Goal: Obtain resource: Download file/media

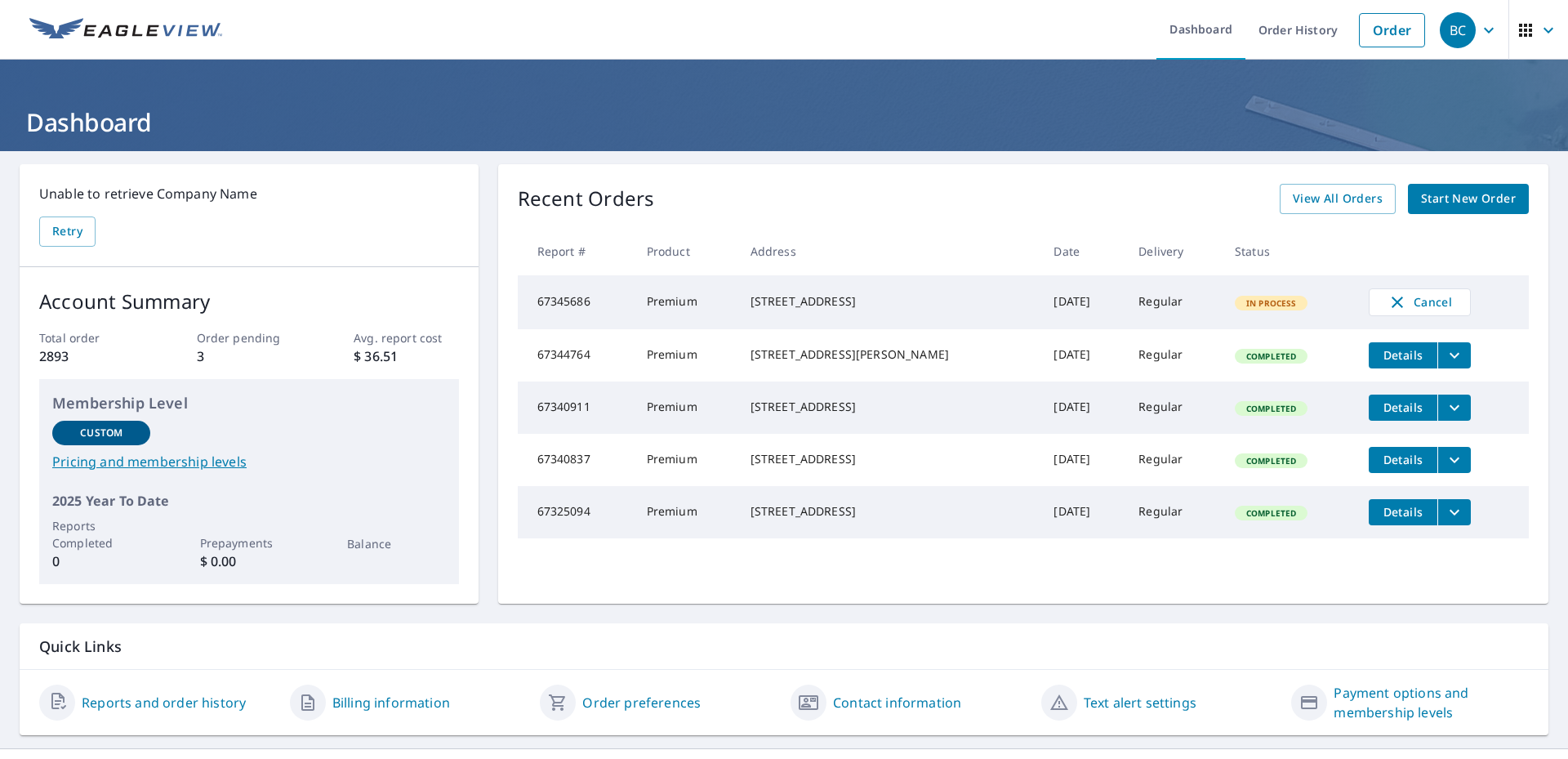
click at [1434, 201] on span "Start New Order" at bounding box center [1468, 199] width 95 height 21
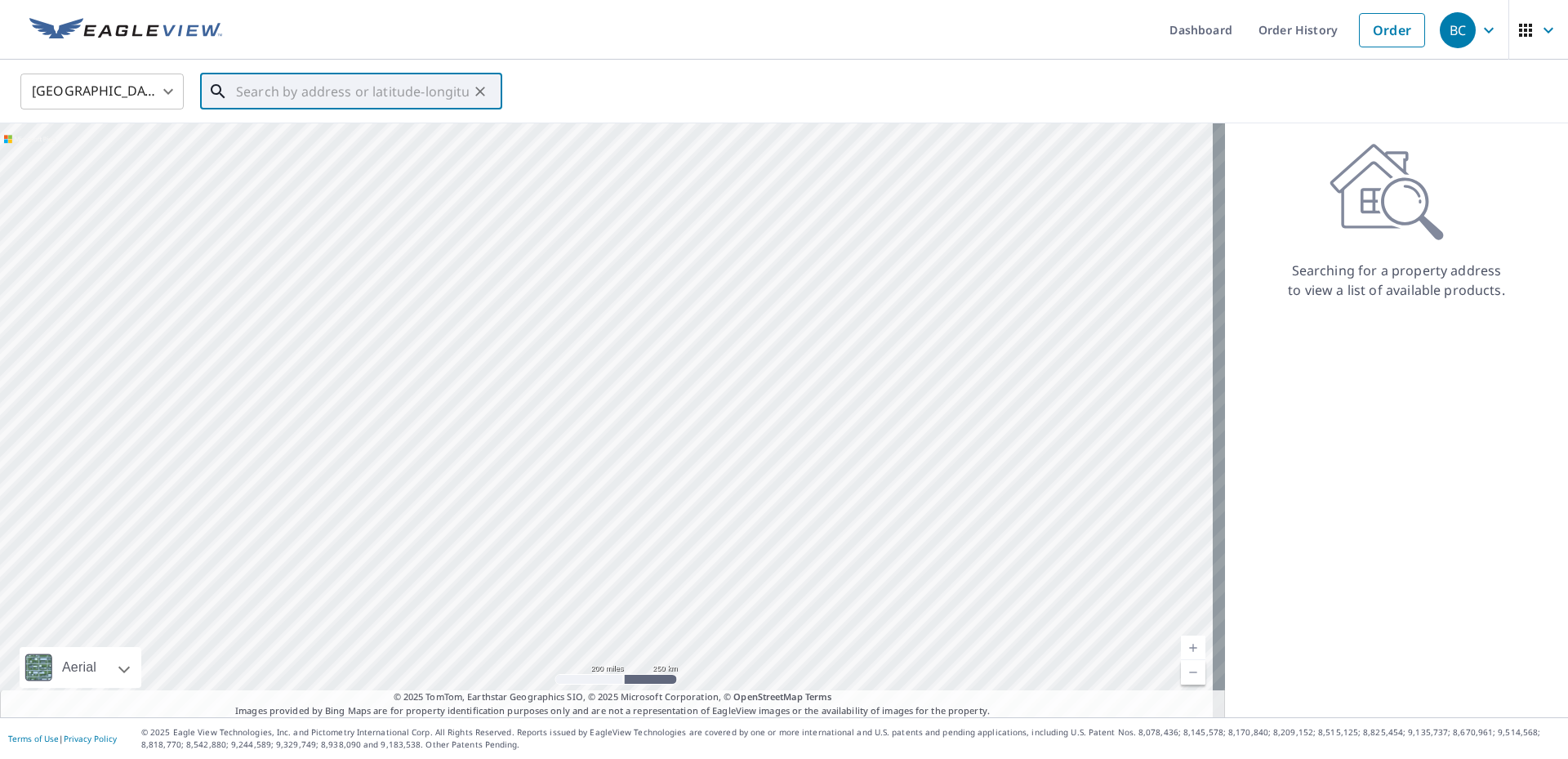
click at [280, 92] on input "text" at bounding box center [353, 91] width 233 height 46
type input "[STREET_ADDRESS]"
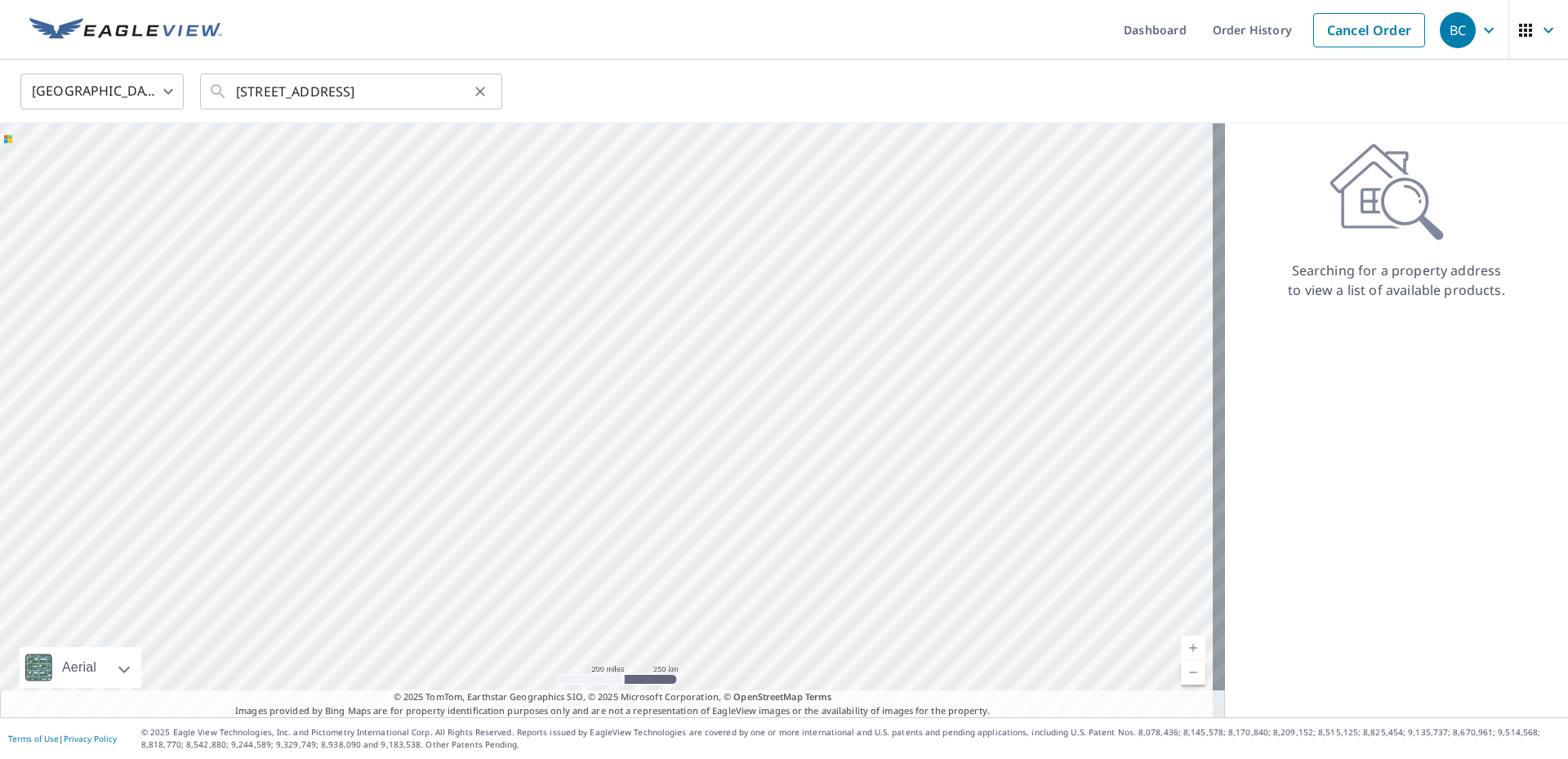
scroll to position [0, 0]
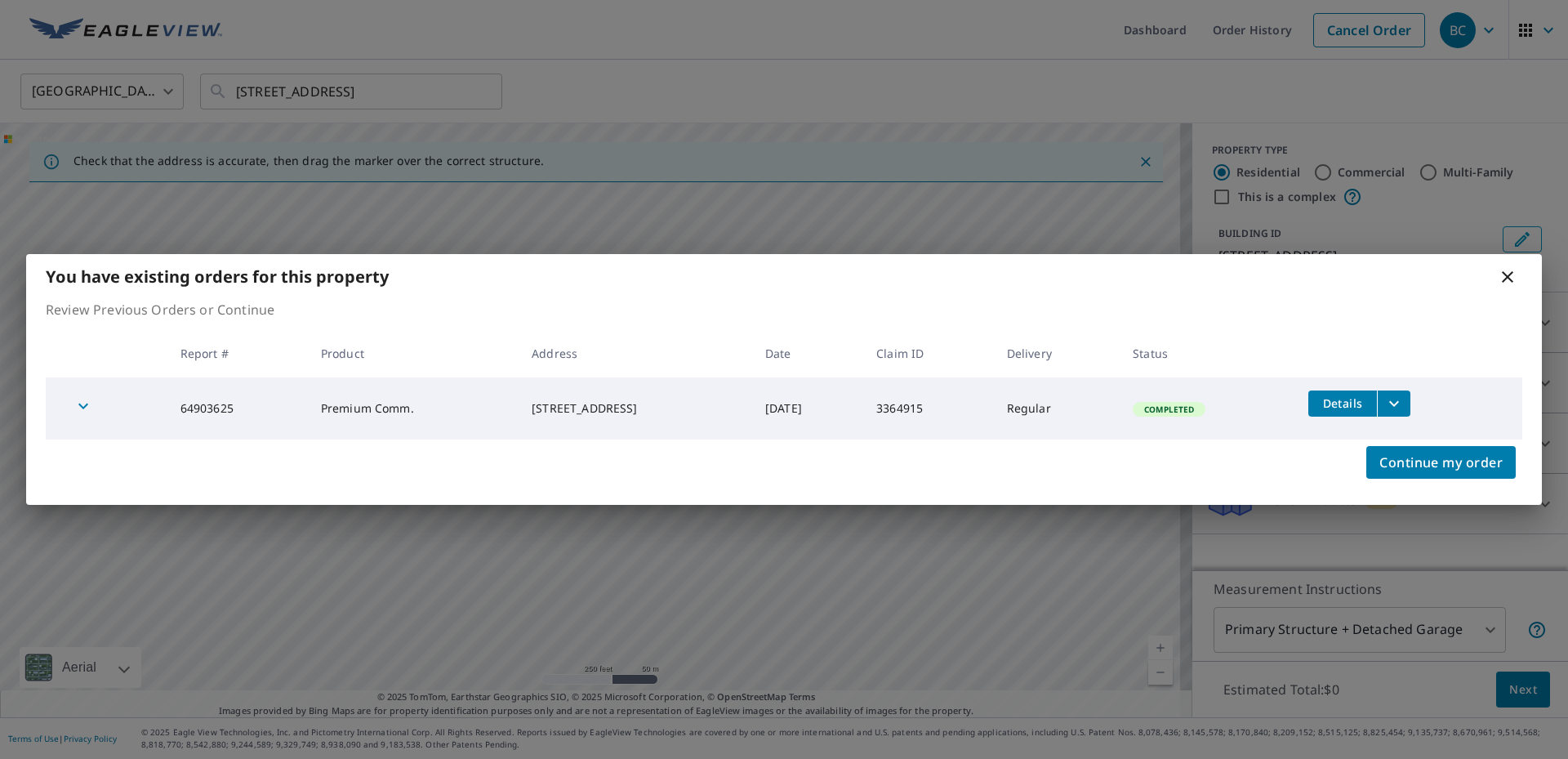
click at [1351, 405] on span "Details" at bounding box center [1342, 403] width 49 height 16
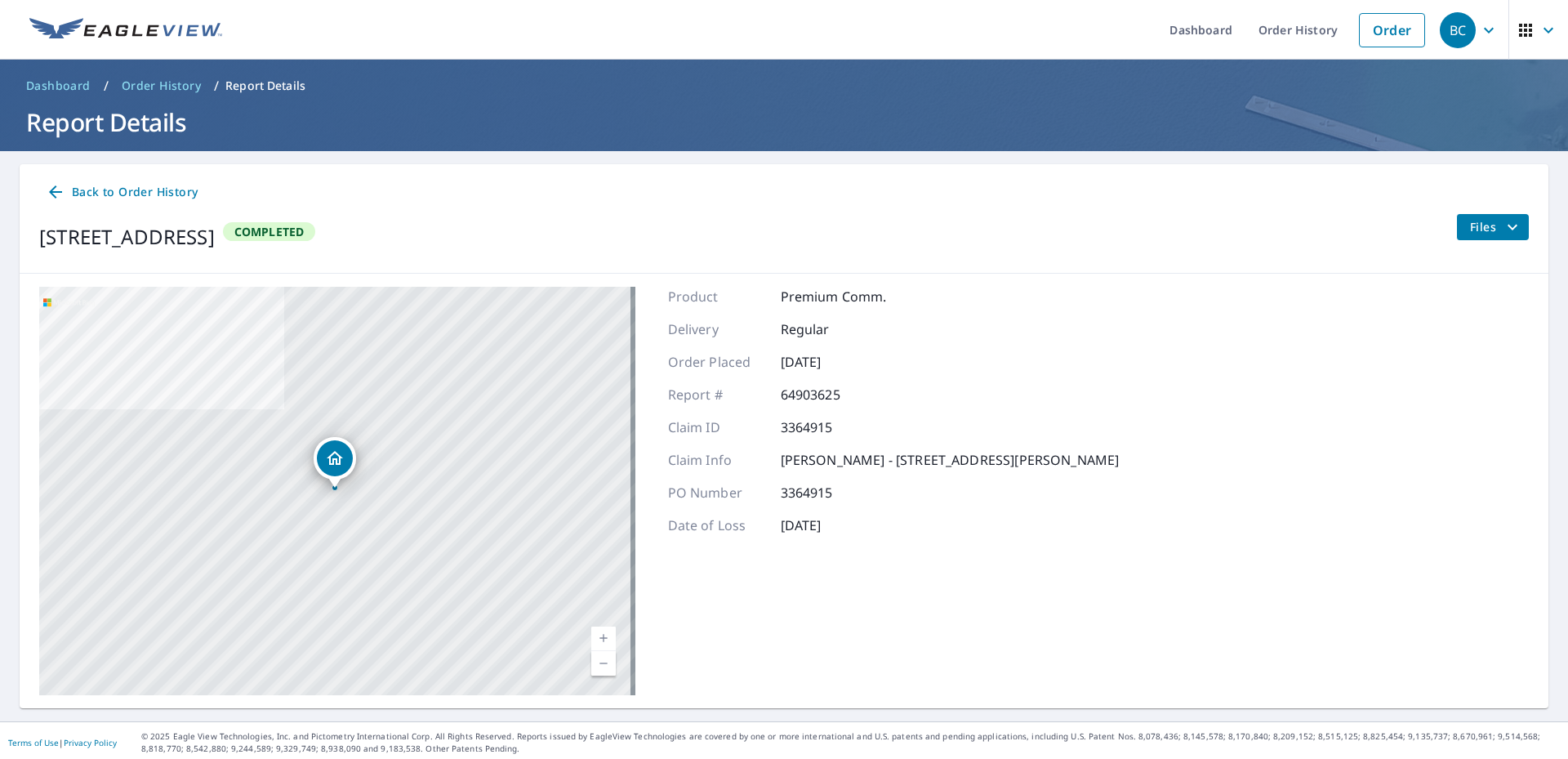
click at [1470, 227] on span "Files" at bounding box center [1497, 227] width 53 height 20
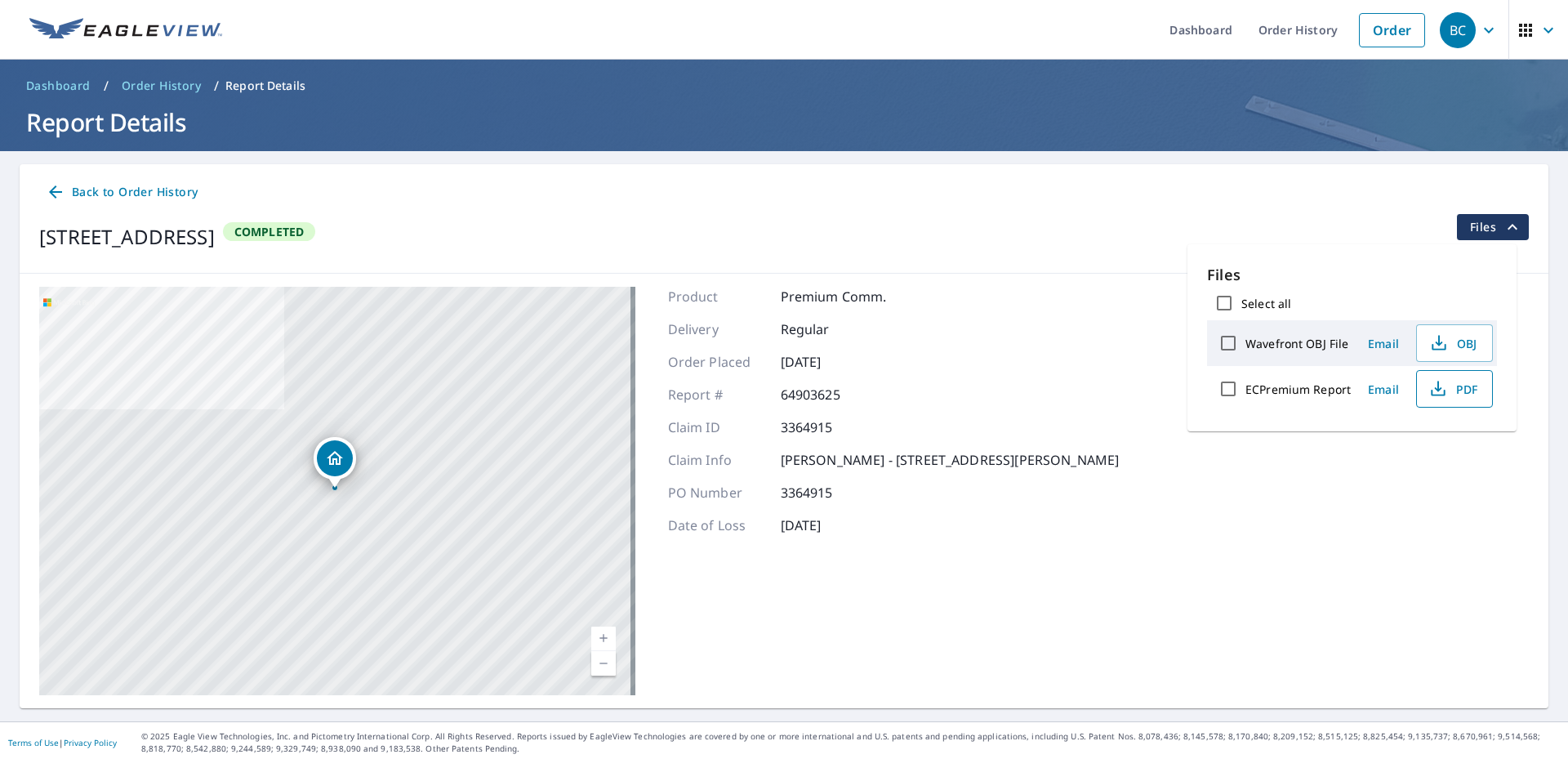
click at [1461, 389] on span "PDF" at bounding box center [1453, 388] width 53 height 20
